Goal: Task Accomplishment & Management: Manage account settings

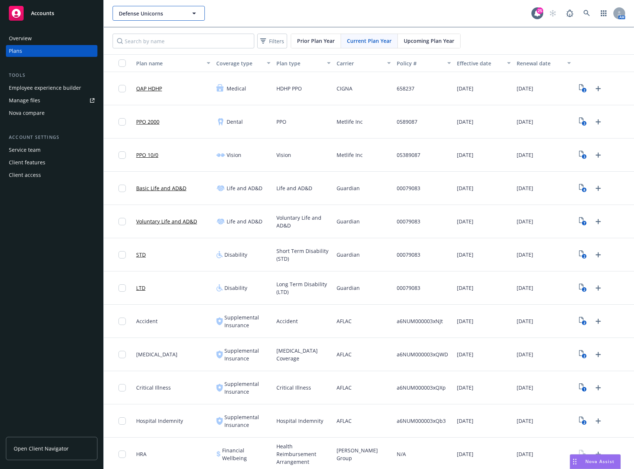
click at [174, 17] on span "Defense Unicorns" at bounding box center [151, 14] width 64 height 8
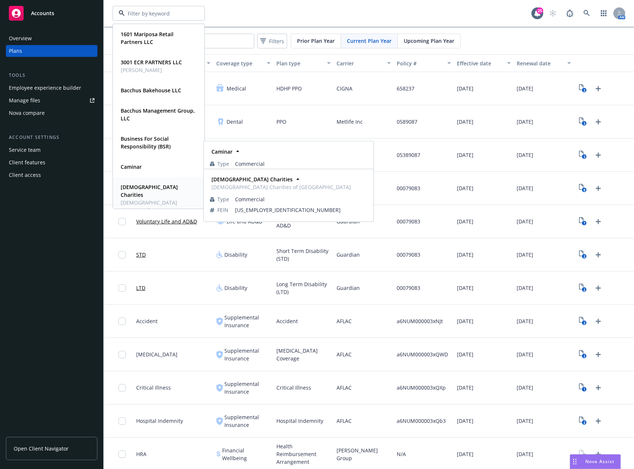
click at [154, 199] on span "[DEMOGRAPHIC_DATA] Charities of [GEOGRAPHIC_DATA]" at bounding box center [158, 210] width 75 height 23
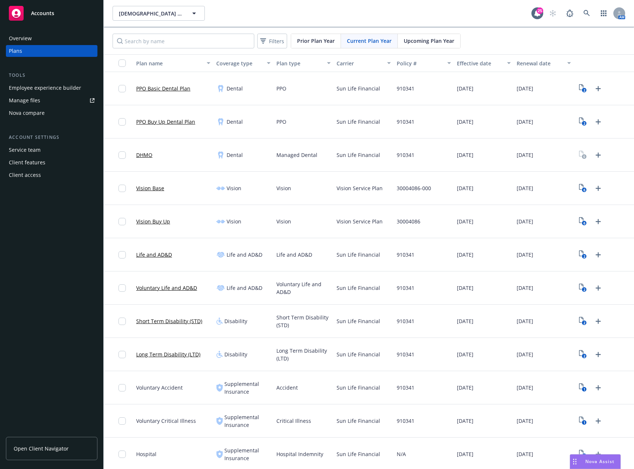
click at [340, 66] on div "Carrier" at bounding box center [360, 63] width 46 height 8
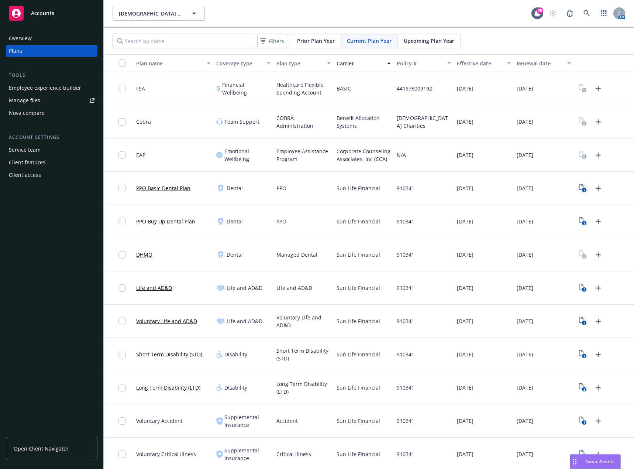
click at [582, 190] on rect "View Plan Documents" at bounding box center [584, 190] width 5 height 5
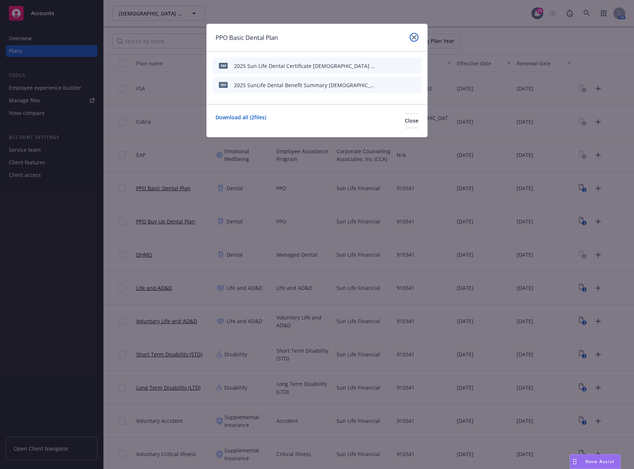
click at [415, 36] on icon "close" at bounding box center [414, 37] width 4 height 4
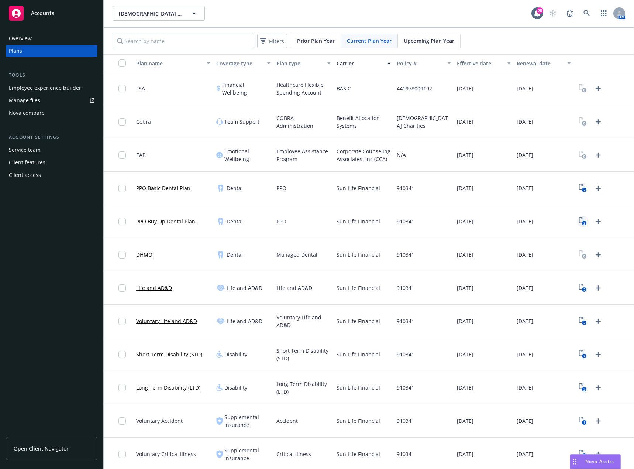
click at [580, 219] on icon "2" at bounding box center [583, 221] width 8 height 8
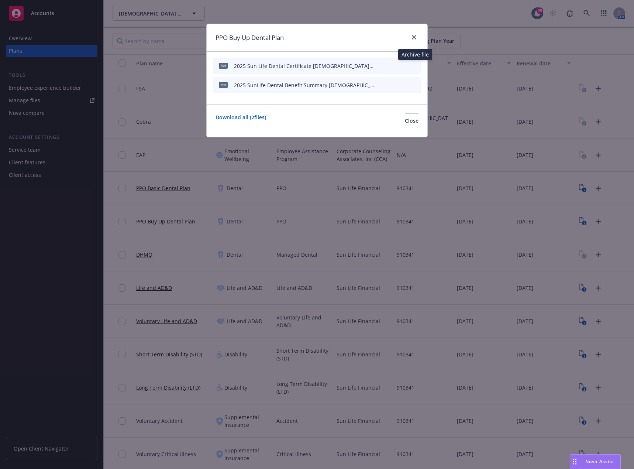
click at [416, 65] on icon "archive file" at bounding box center [414, 65] width 5 height 6
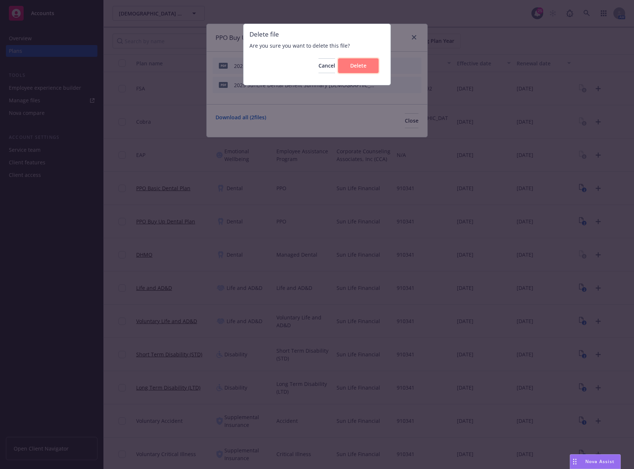
click at [352, 69] on span "Delete" at bounding box center [358, 65] width 16 height 7
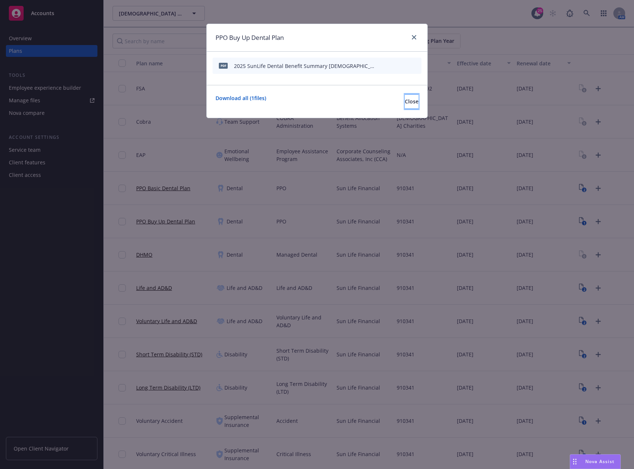
click at [407, 102] on button "Close" at bounding box center [412, 101] width 14 height 15
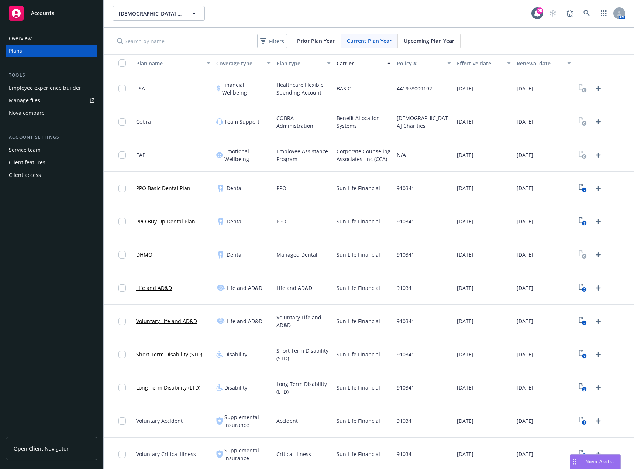
click at [242, 64] on div "Coverage type" at bounding box center [239, 63] width 46 height 8
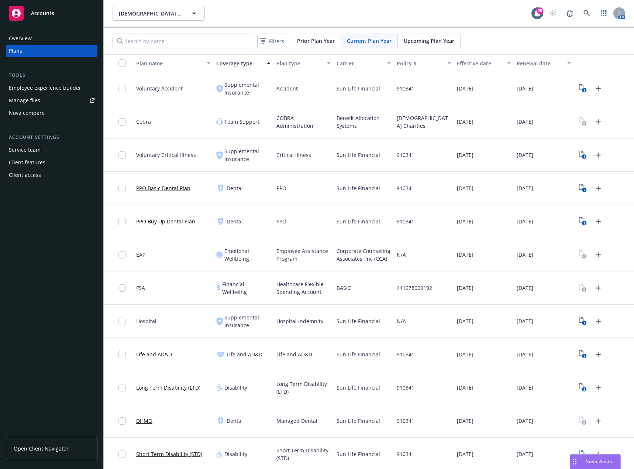
click at [295, 65] on div "Plan type" at bounding box center [299, 63] width 46 height 8
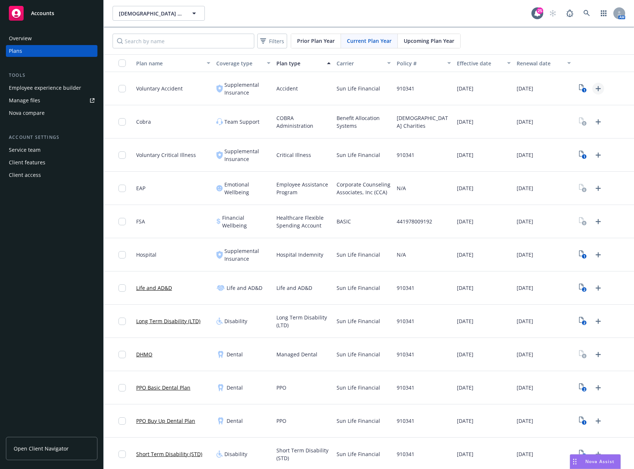
click at [596, 90] on icon "Upload Plan Documents" at bounding box center [598, 88] width 9 height 9
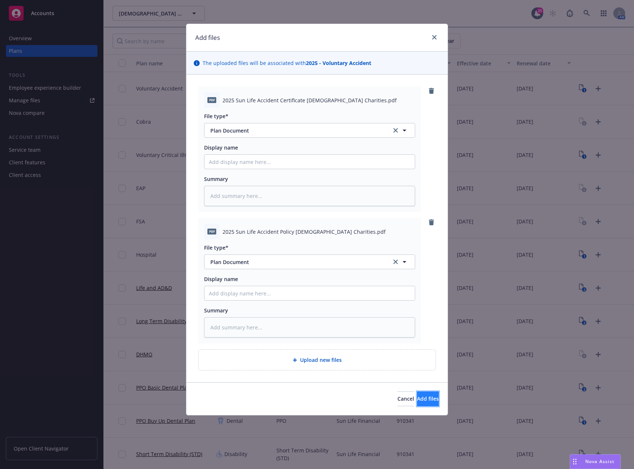
click at [417, 398] on span "Add files" at bounding box center [428, 398] width 22 height 7
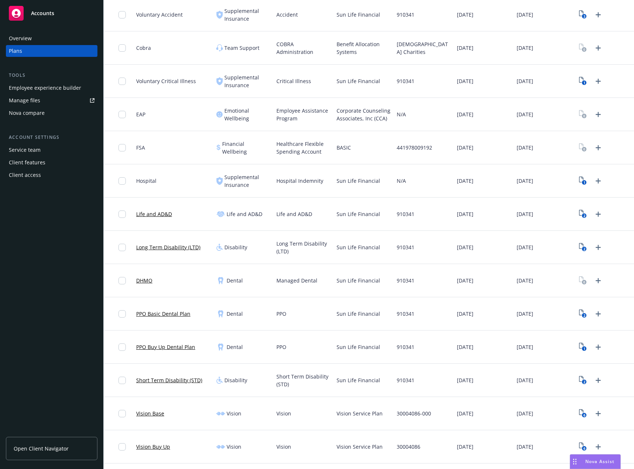
scroll to position [102, 0]
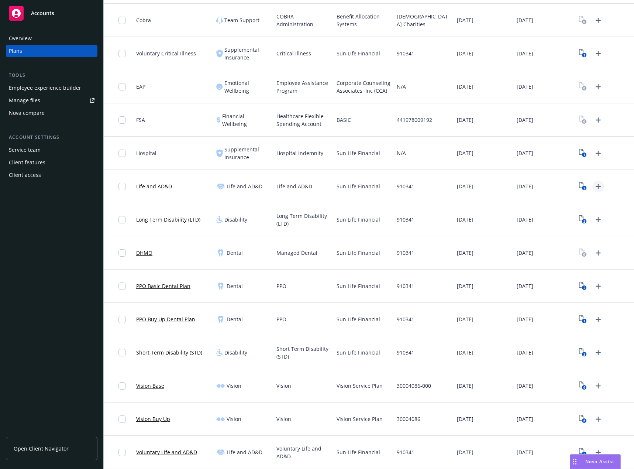
click at [596, 186] on icon "Upload Plan Documents" at bounding box center [598, 186] width 9 height 9
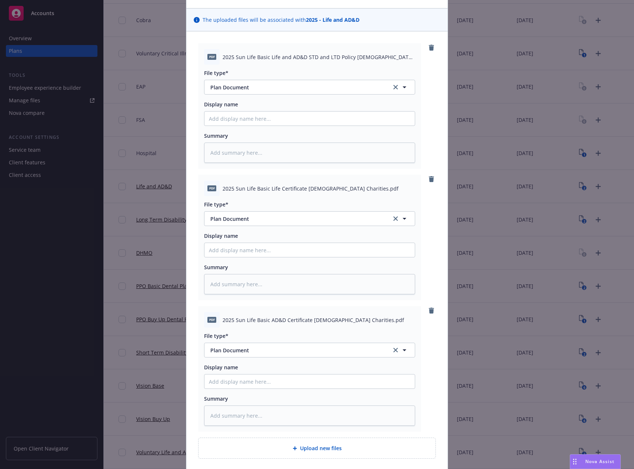
scroll to position [102, 0]
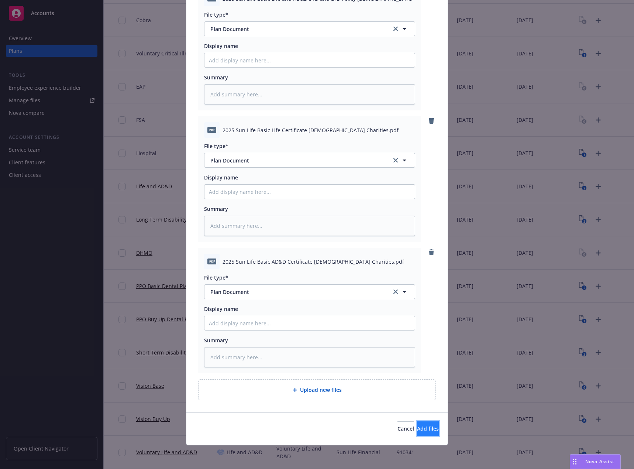
click at [421, 423] on button "Add files" at bounding box center [428, 428] width 22 height 15
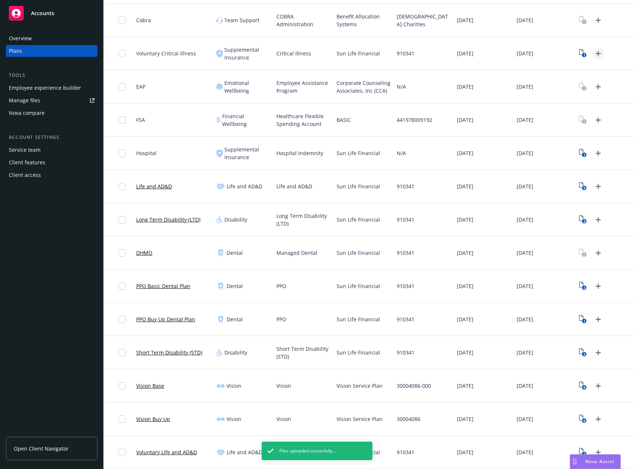
click at [597, 52] on icon "Upload Plan Documents" at bounding box center [598, 53] width 9 height 9
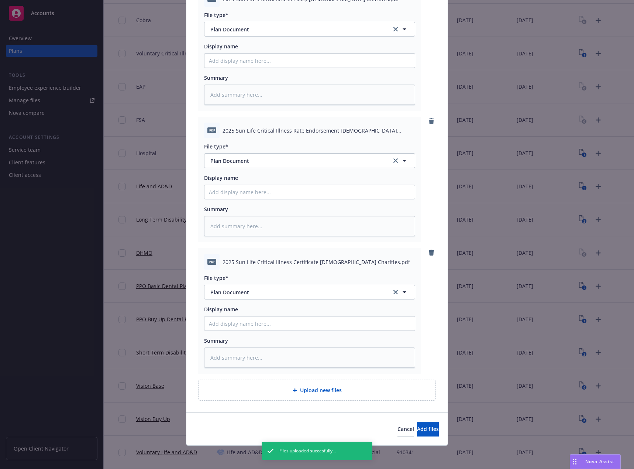
scroll to position [102, 0]
click at [417, 423] on button "Add files" at bounding box center [428, 428] width 22 height 15
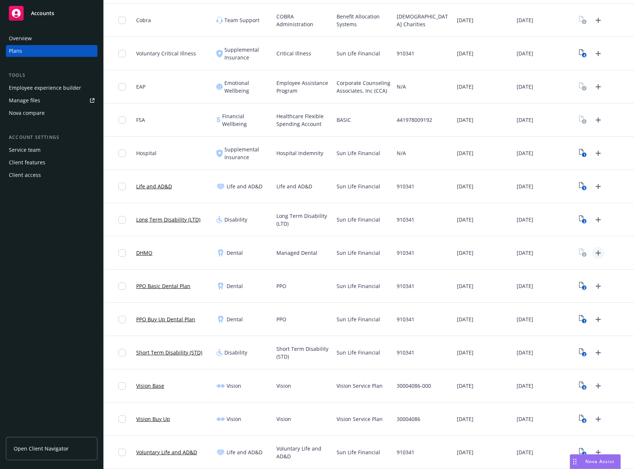
click at [596, 253] on icon "Upload Plan Documents" at bounding box center [598, 252] width 5 height 5
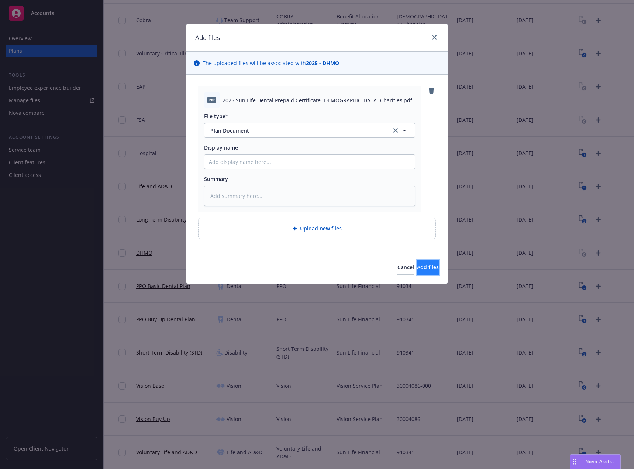
click at [420, 266] on span "Add files" at bounding box center [428, 267] width 22 height 7
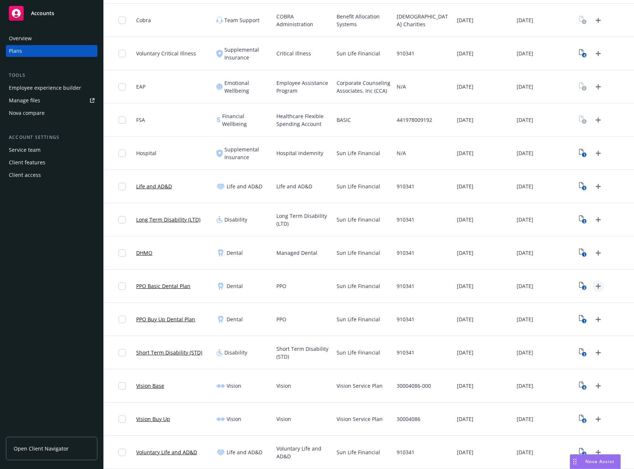
click at [595, 286] on icon "Upload Plan Documents" at bounding box center [598, 286] width 9 height 9
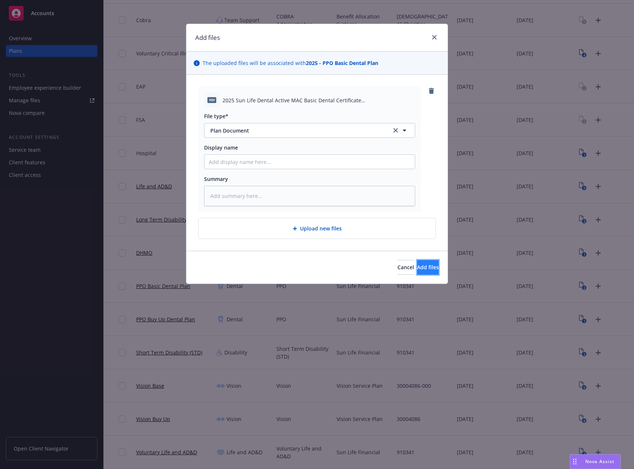
click at [420, 266] on span "Add files" at bounding box center [428, 267] width 22 height 7
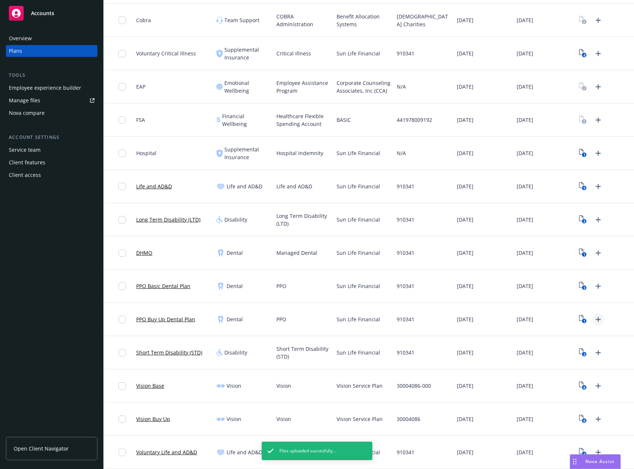
click at [594, 319] on icon "Upload Plan Documents" at bounding box center [598, 319] width 9 height 9
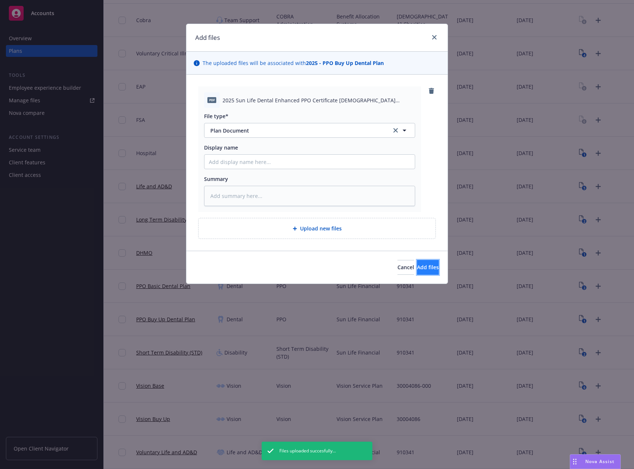
click at [423, 266] on span "Add files" at bounding box center [428, 267] width 22 height 7
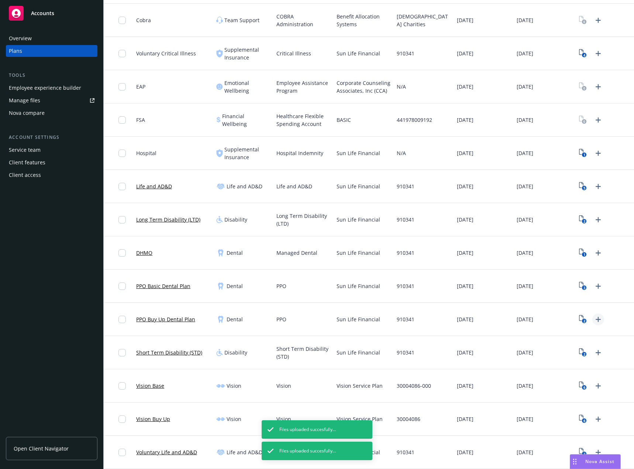
click at [596, 319] on icon "Upload Plan Documents" at bounding box center [598, 319] width 5 height 5
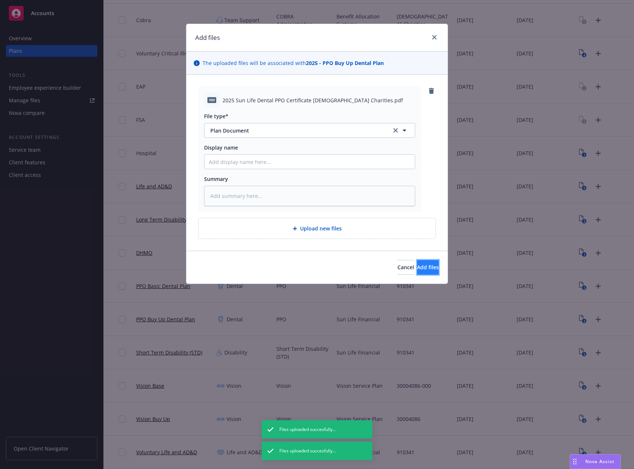
click at [419, 267] on span "Add files" at bounding box center [428, 267] width 22 height 7
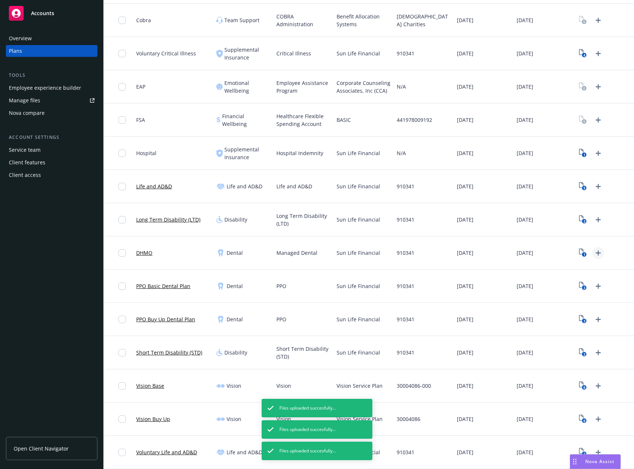
click at [594, 254] on icon "Upload Plan Documents" at bounding box center [598, 252] width 9 height 9
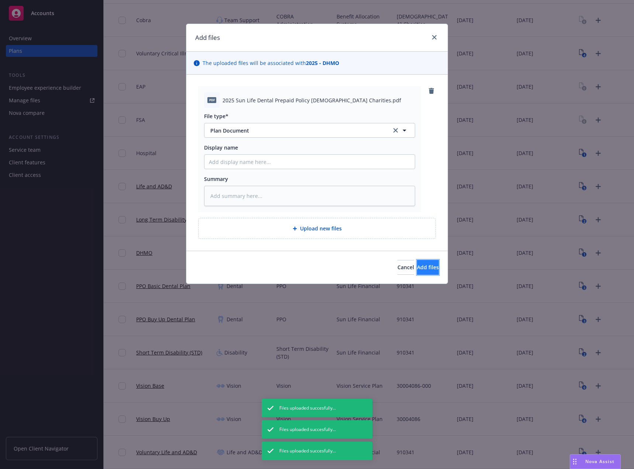
click at [420, 263] on button "Add files" at bounding box center [428, 267] width 22 height 15
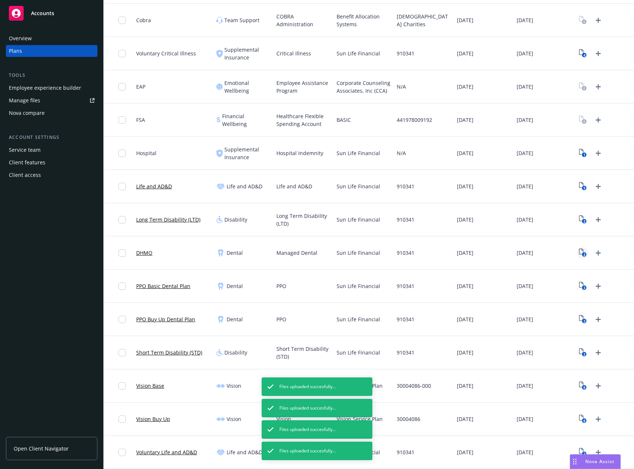
click at [579, 250] on icon "2" at bounding box center [583, 252] width 8 height 8
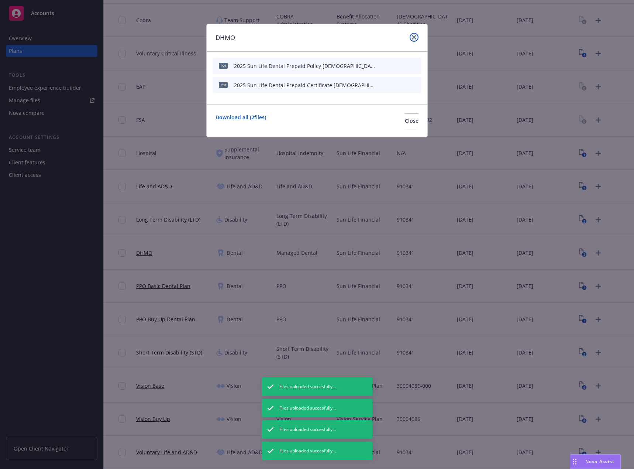
click at [417, 38] on link "close" at bounding box center [414, 37] width 9 height 9
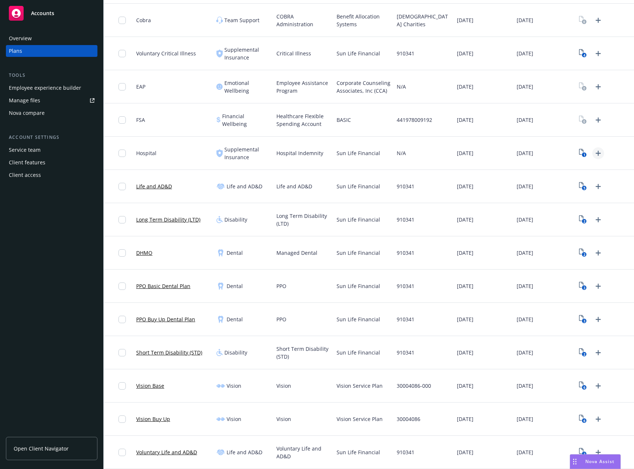
click at [594, 155] on icon "Upload Plan Documents" at bounding box center [598, 153] width 9 height 9
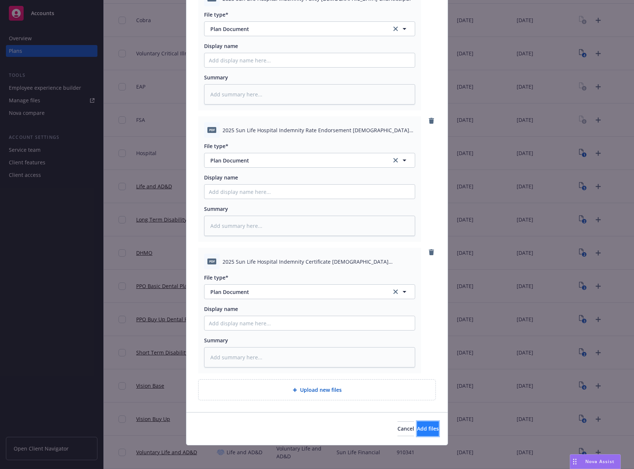
click at [417, 430] on span "Add files" at bounding box center [428, 428] width 22 height 7
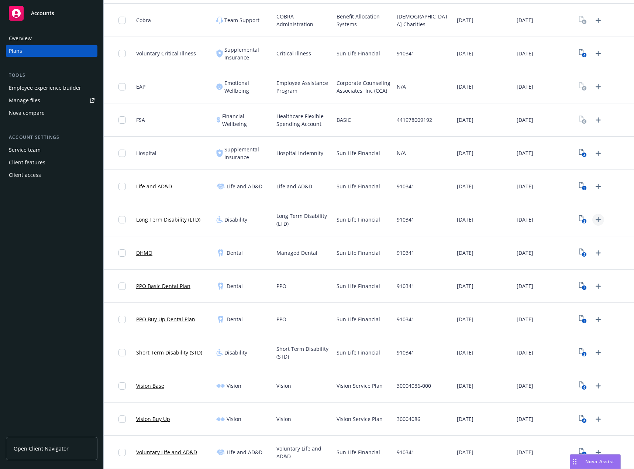
click at [596, 219] on icon "Upload Plan Documents" at bounding box center [598, 219] width 9 height 9
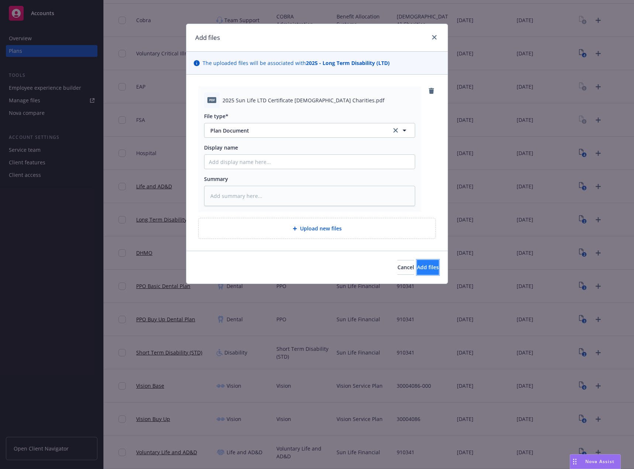
click at [428, 266] on button "Add files" at bounding box center [428, 267] width 22 height 15
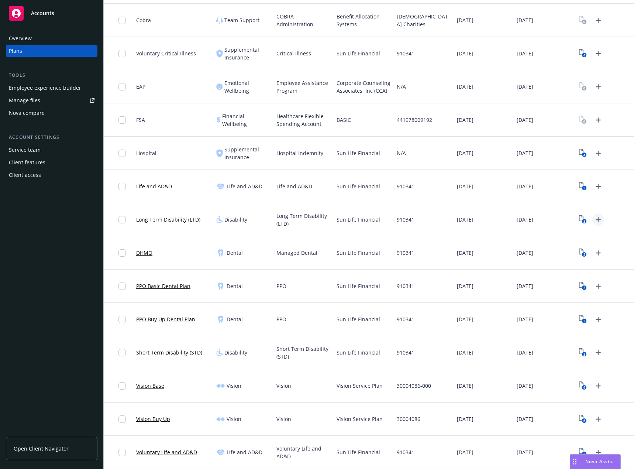
click at [594, 217] on icon "Upload Plan Documents" at bounding box center [598, 219] width 9 height 9
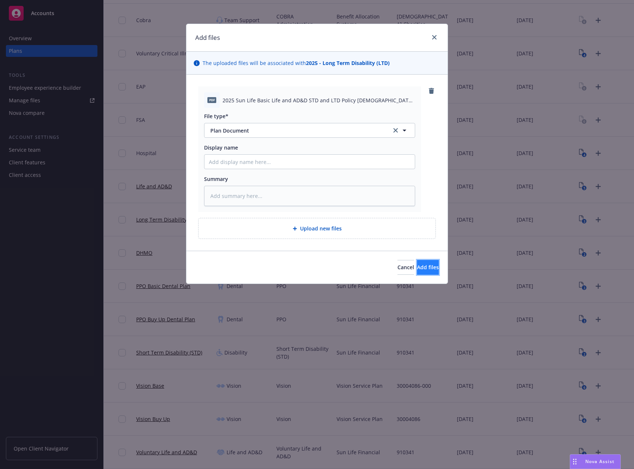
click at [417, 266] on span "Add files" at bounding box center [428, 267] width 22 height 7
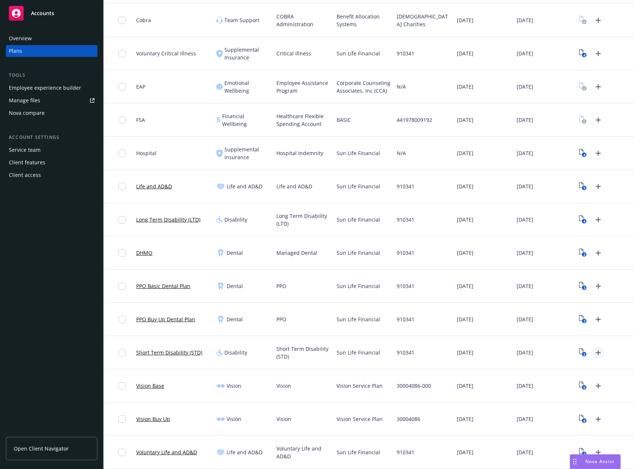
click at [594, 351] on icon "Upload Plan Documents" at bounding box center [598, 352] width 9 height 9
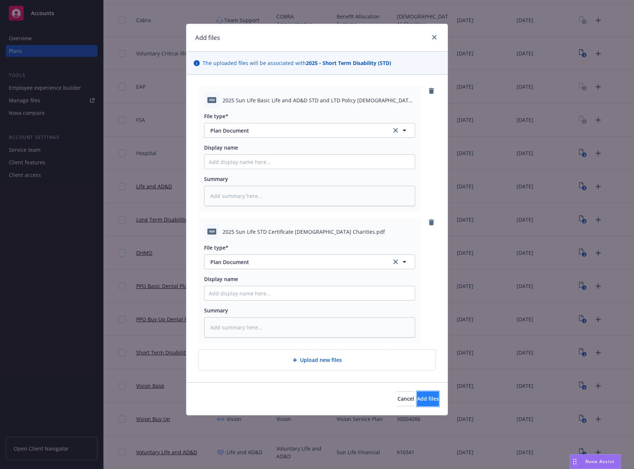
click at [423, 402] on span "Add files" at bounding box center [428, 398] width 22 height 7
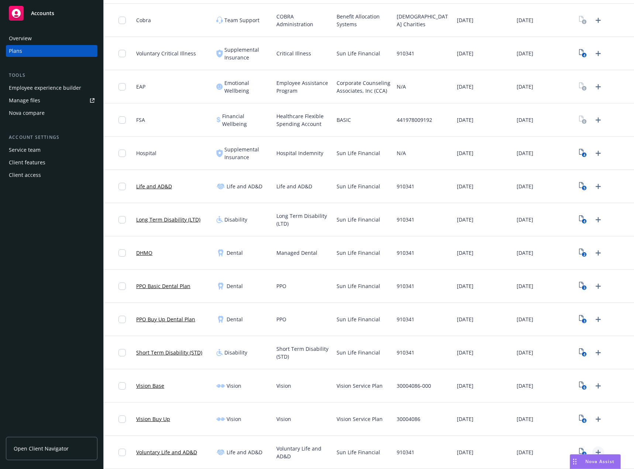
click at [594, 449] on icon "Upload Plan Documents" at bounding box center [598, 452] width 9 height 9
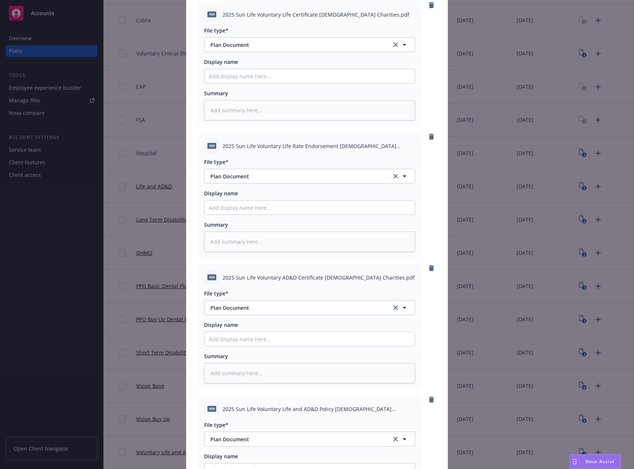
scroll to position [233, 0]
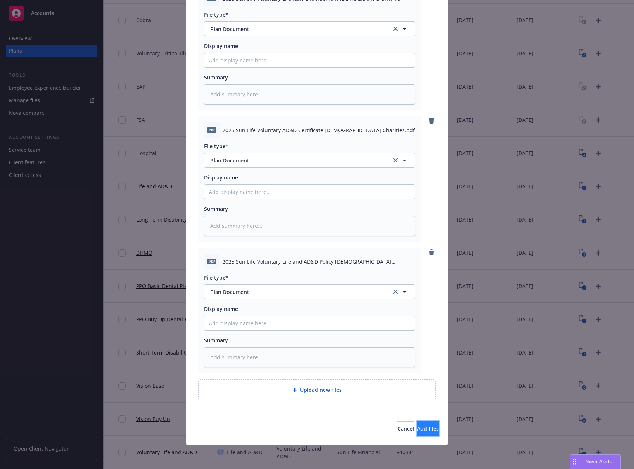
click at [418, 424] on button "Add files" at bounding box center [428, 428] width 22 height 15
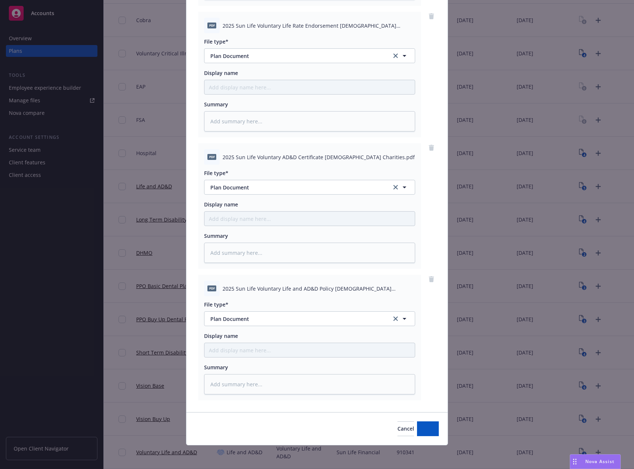
scroll to position [206, 0]
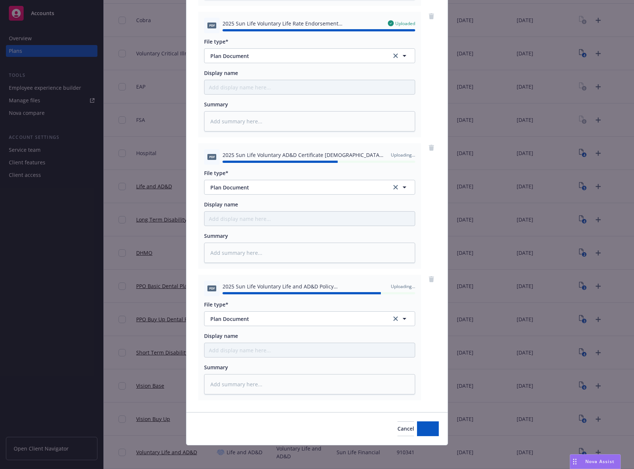
type textarea "x"
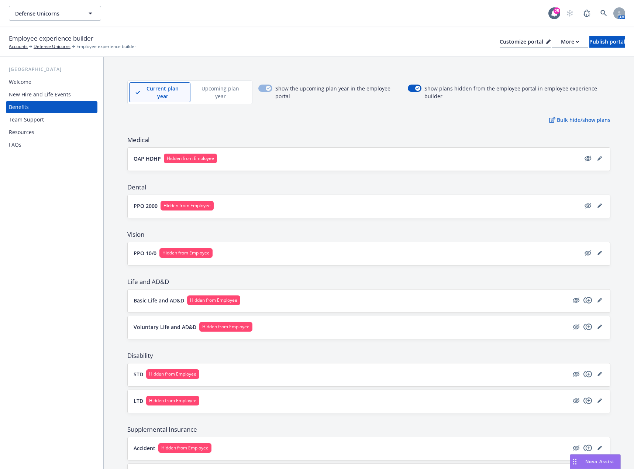
scroll to position [148, 0]
